Goal: Book appointment/travel/reservation

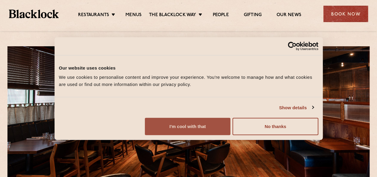
click at [230, 135] on button "I'm cool with that" at bounding box center [187, 126] width 85 height 17
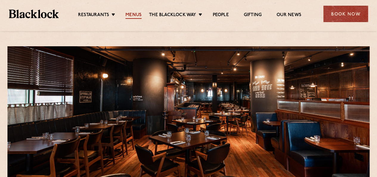
click at [129, 17] on link "Menus" at bounding box center [133, 15] width 16 height 7
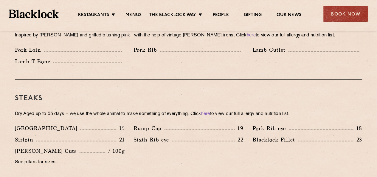
scroll to position [566, 0]
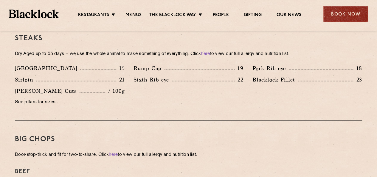
click at [338, 12] on div "Book Now" at bounding box center [345, 14] width 45 height 16
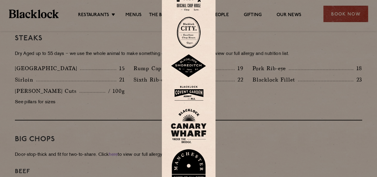
scroll to position [685, 0]
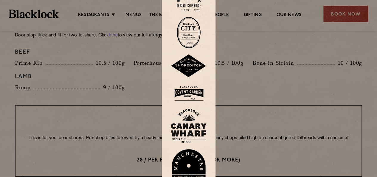
click at [190, 127] on img at bounding box center [189, 125] width 36 height 35
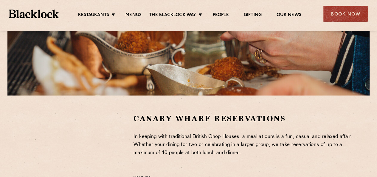
scroll to position [208, 0]
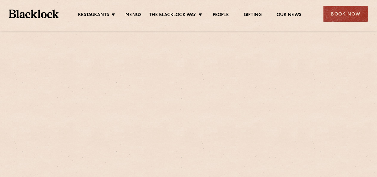
scroll to position [685, 0]
